Goal: Task Accomplishment & Management: Manage account settings

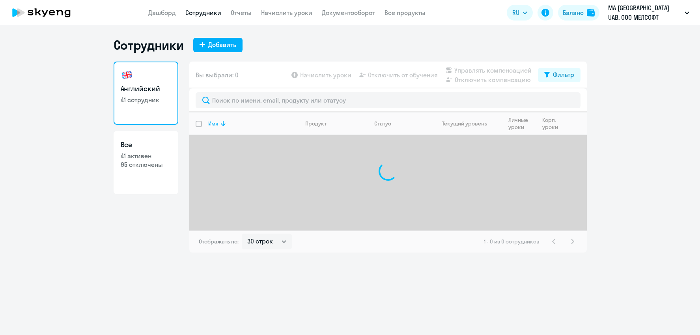
select select "30"
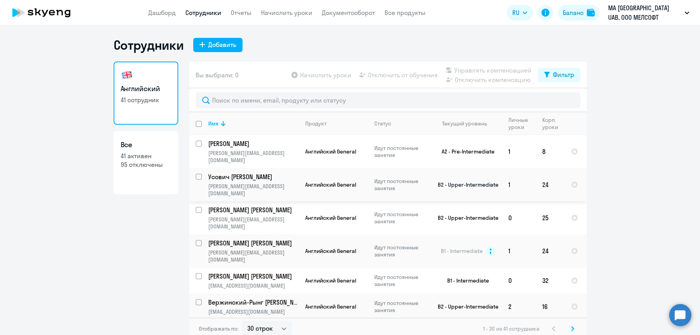
click at [198, 174] on input "select row 14533883" at bounding box center [204, 182] width 16 height 16
checkbox input "true"
click at [392, 76] on span "Отключить от обучения" at bounding box center [403, 74] width 70 height 9
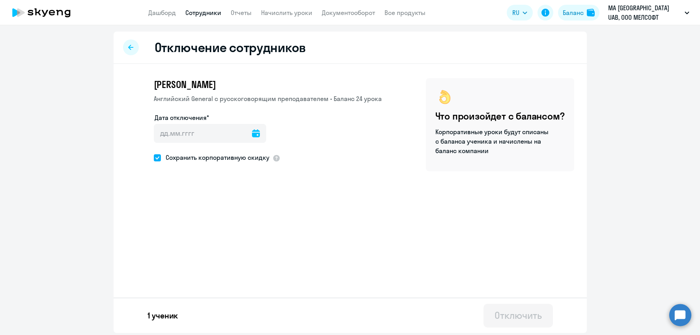
click at [252, 130] on icon at bounding box center [256, 133] width 8 height 8
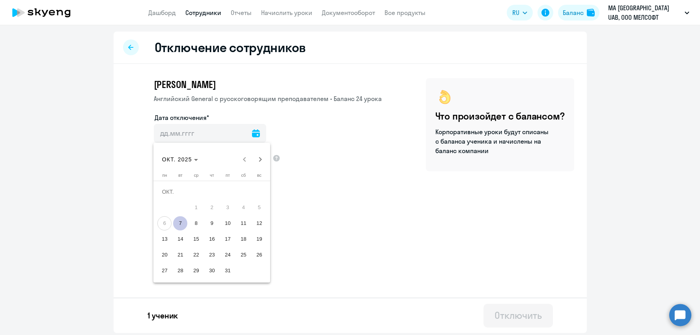
click at [182, 223] on span "7" at bounding box center [180, 223] width 14 height 14
type input "07.10.2025"
type input "7.10.2025"
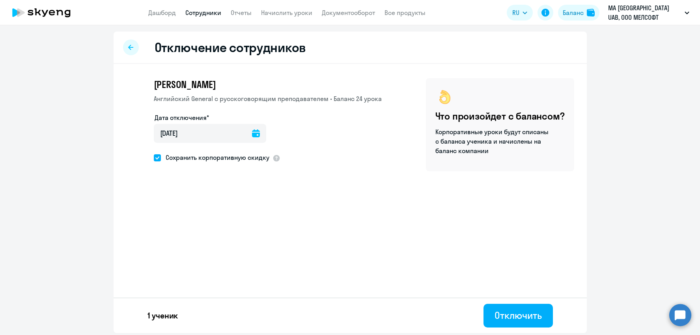
click at [162, 158] on span "Сохранить корпоративную скидку" at bounding box center [215, 157] width 108 height 9
click at [154, 158] on input "Сохранить корпоративную скидку" at bounding box center [153, 157] width 0 height 0
click at [174, 156] on span "Сохранить корпоративную скидку" at bounding box center [215, 157] width 108 height 9
click at [154, 157] on input "Сохранить корпоративную скидку" at bounding box center [153, 157] width 0 height 0
checkbox input "true"
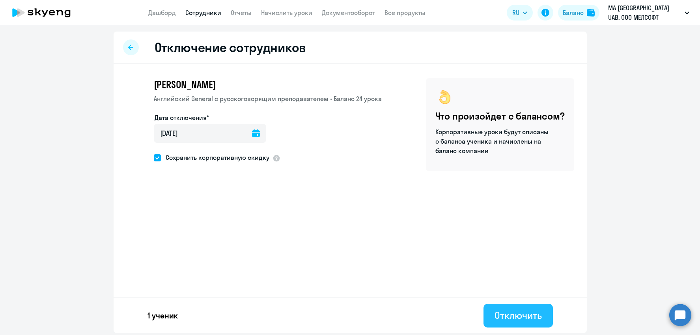
click at [515, 313] on div "Отключить" at bounding box center [517, 315] width 47 height 13
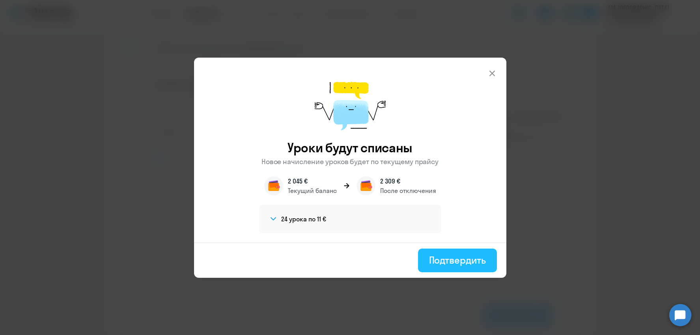
click at [464, 259] on div "Подтвердить" at bounding box center [457, 260] width 57 height 13
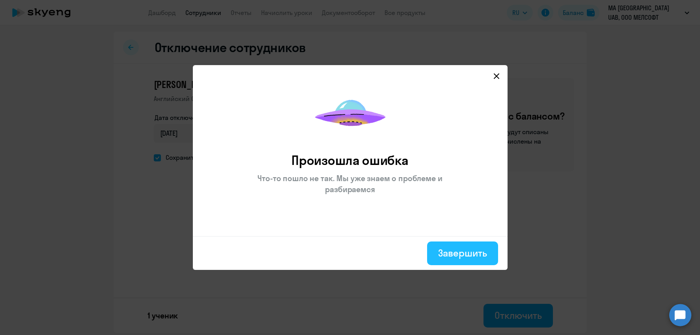
click at [453, 253] on div "Завершить" at bounding box center [462, 252] width 49 height 13
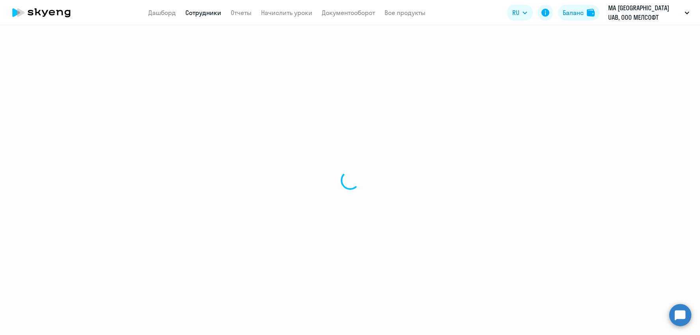
select select "30"
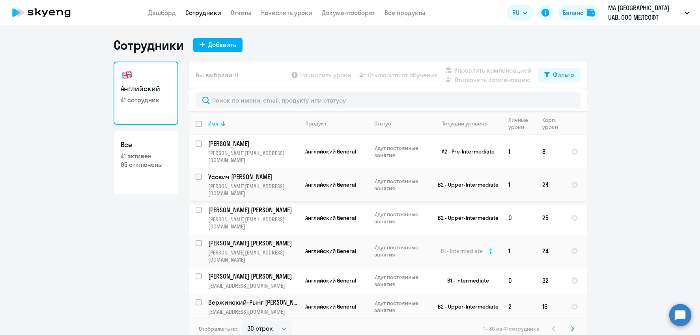
click at [197, 174] on input "select row 14533883" at bounding box center [204, 182] width 16 height 16
checkbox input "true"
click at [406, 76] on span "Отключить от обучения" at bounding box center [403, 74] width 70 height 9
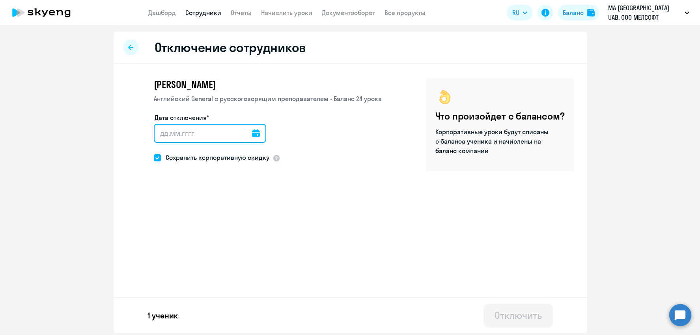
click at [252, 134] on input "Дата отключения*" at bounding box center [210, 133] width 112 height 19
click at [252, 134] on icon at bounding box center [256, 133] width 8 height 8
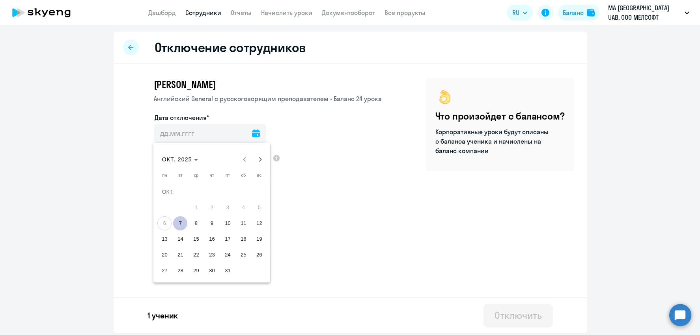
click at [180, 225] on span "7" at bounding box center [180, 223] width 14 height 14
type input "07.10.2025"
type input "7.10.2025"
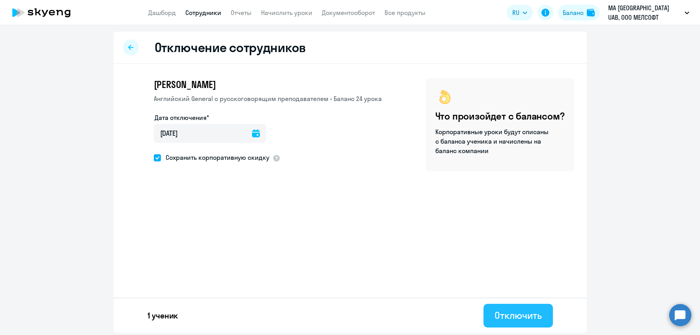
click at [509, 314] on div "Отключить" at bounding box center [517, 315] width 47 height 13
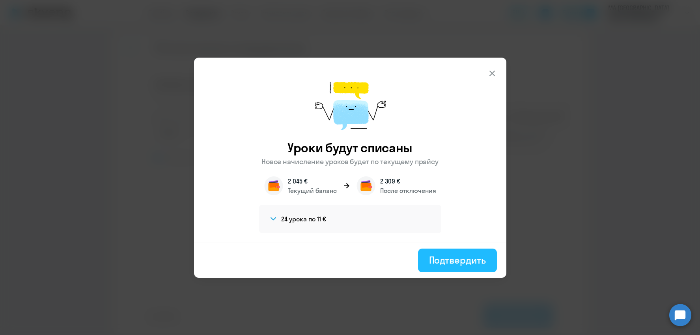
click at [437, 259] on div "Подтвердить" at bounding box center [457, 260] width 57 height 13
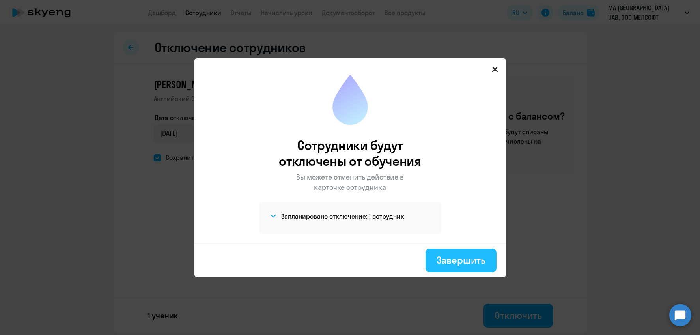
click at [456, 257] on div "Завершить" at bounding box center [461, 260] width 49 height 13
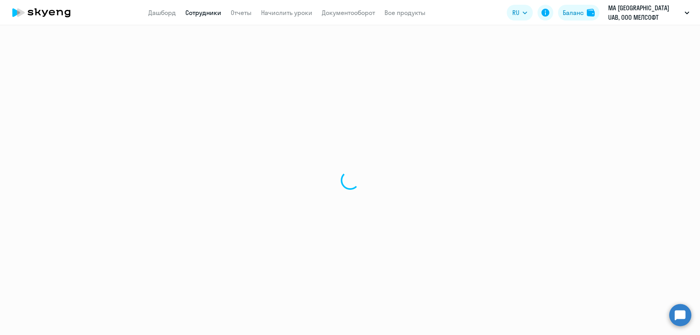
select select "30"
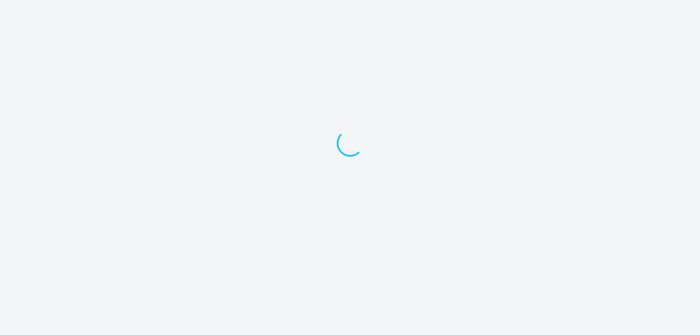
select select "30"
